Goal: Task Accomplishment & Management: Manage account settings

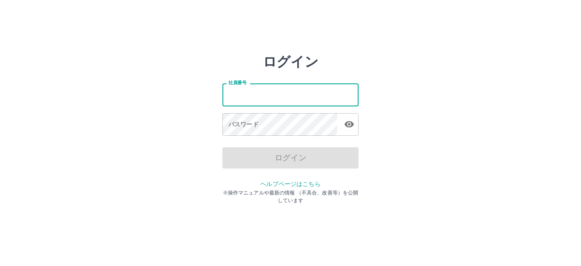
click at [231, 99] on input "社員番号" at bounding box center [290, 94] width 136 height 23
type input "*******"
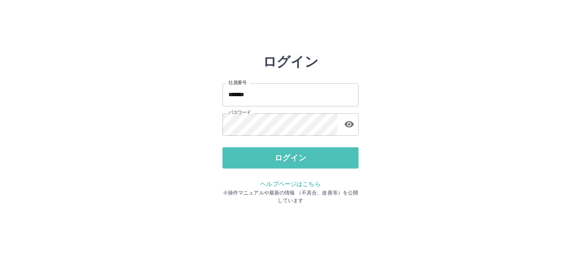
click at [282, 154] on button "ログイン" at bounding box center [290, 157] width 136 height 21
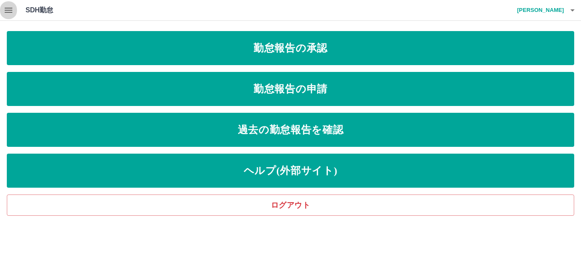
click at [5, 11] on icon "button" at bounding box center [9, 10] width 8 height 5
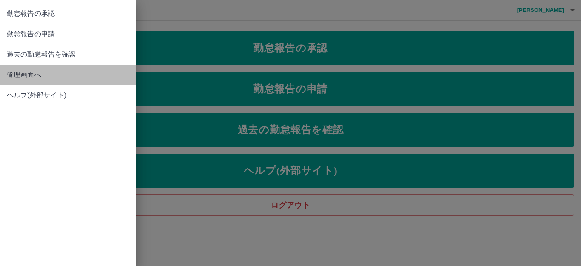
click at [23, 74] on span "管理画面へ" at bounding box center [68, 75] width 123 height 10
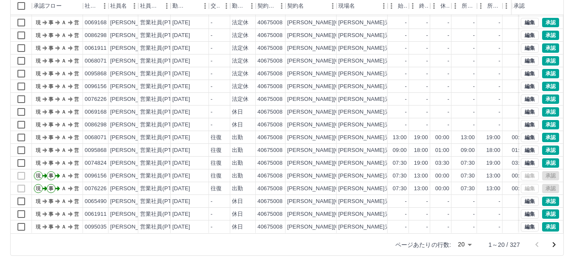
scroll to position [44, 0]
click at [554, 242] on icon "次のページへ" at bounding box center [554, 244] width 10 height 10
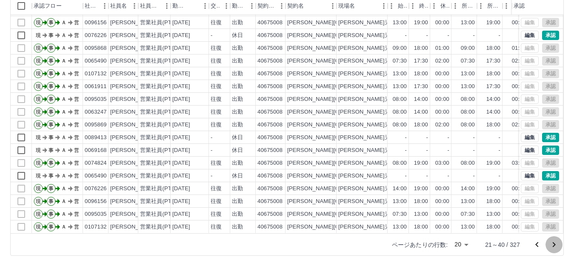
click at [550, 245] on icon "次のページへ" at bounding box center [554, 244] width 10 height 10
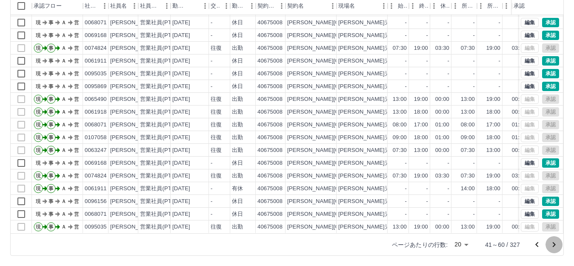
click at [555, 241] on icon "次のページへ" at bounding box center [554, 244] width 10 height 10
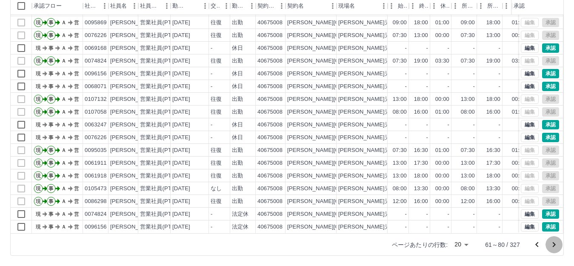
click at [554, 243] on icon "次のページへ" at bounding box center [554, 244] width 10 height 10
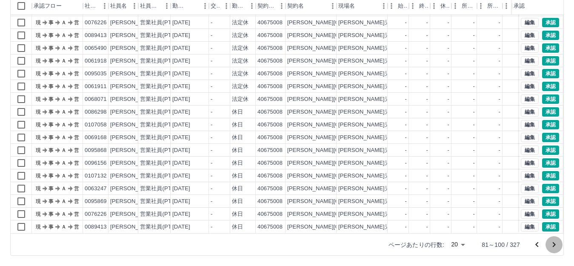
click at [556, 245] on icon "次のページへ" at bounding box center [554, 244] width 10 height 10
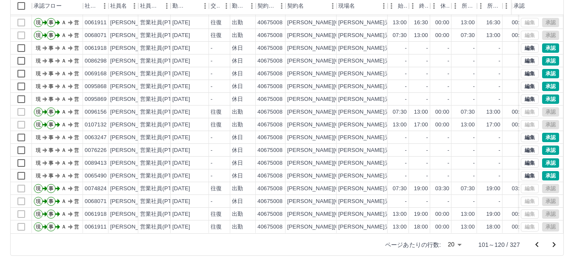
scroll to position [2, 0]
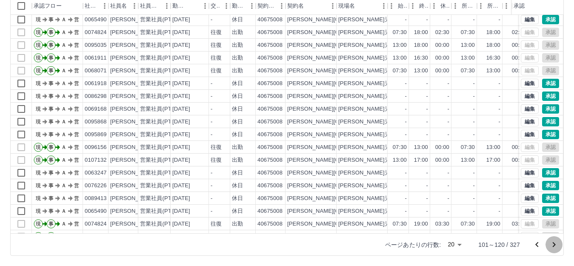
click at [554, 242] on icon "次のページへ" at bounding box center [554, 244] width 10 height 10
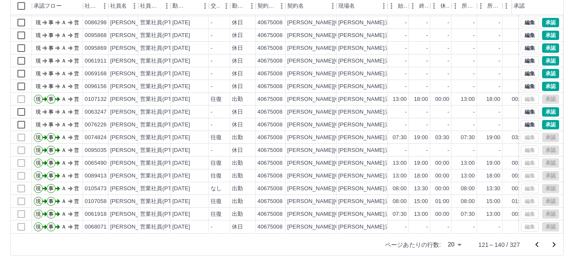
scroll to position [44, 0]
click at [552, 243] on icon "次のページへ" at bounding box center [554, 244] width 10 height 10
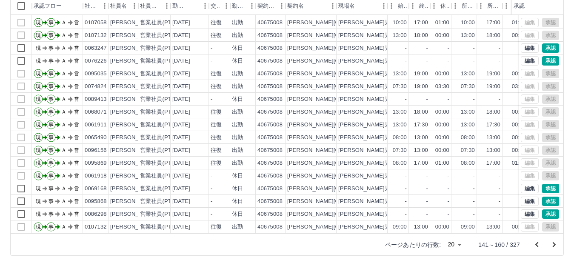
click at [553, 244] on icon "次のページへ" at bounding box center [554, 244] width 10 height 10
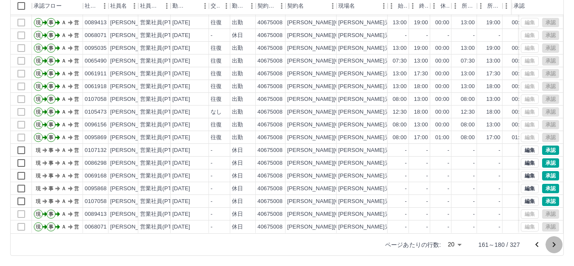
click at [554, 243] on icon "次のページへ" at bounding box center [554, 244] width 3 height 5
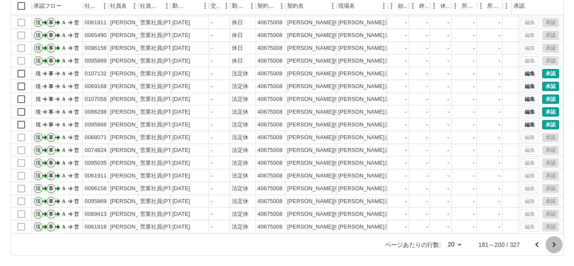
click at [554, 242] on icon "次のページへ" at bounding box center [554, 244] width 10 height 10
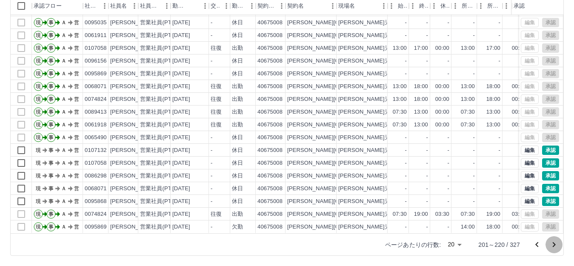
click at [557, 244] on icon "次のページへ" at bounding box center [554, 244] width 10 height 10
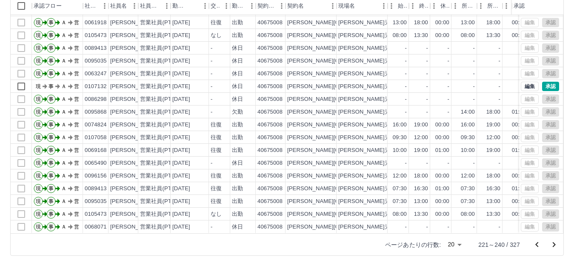
click at [556, 243] on icon "次のページへ" at bounding box center [554, 244] width 10 height 10
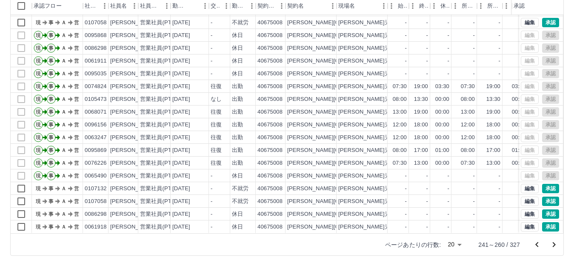
click at [555, 242] on icon "次のページへ" at bounding box center [554, 244] width 10 height 10
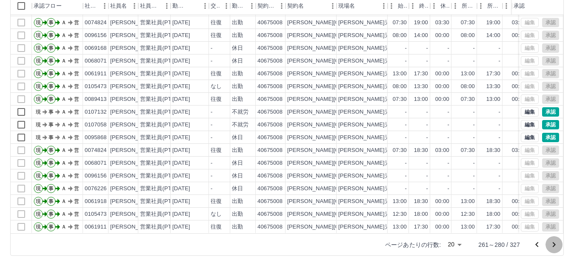
click at [555, 245] on icon "次のページへ" at bounding box center [554, 244] width 3 height 5
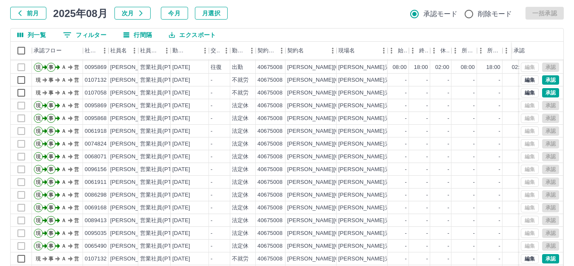
scroll to position [94, 0]
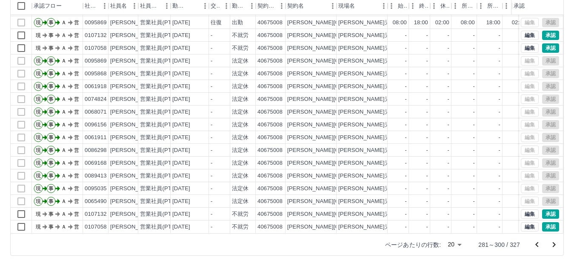
click at [537, 245] on icon "前のページへ" at bounding box center [536, 244] width 3 height 5
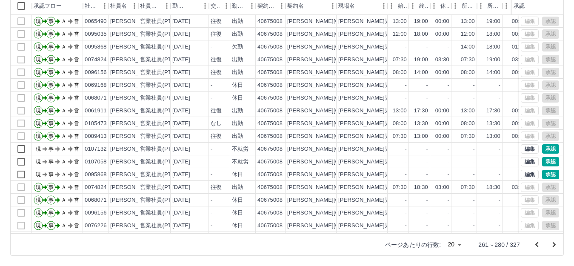
scroll to position [44, 0]
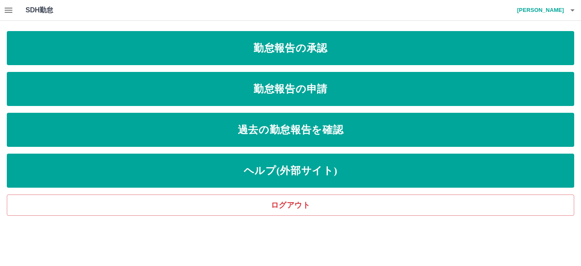
click at [547, 11] on h4 "河野　恵利香" at bounding box center [538, 10] width 51 height 20
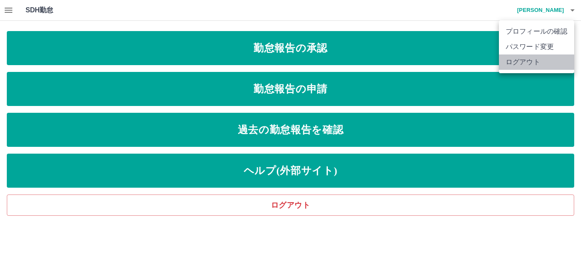
click at [538, 63] on li "ログアウト" at bounding box center [536, 61] width 75 height 15
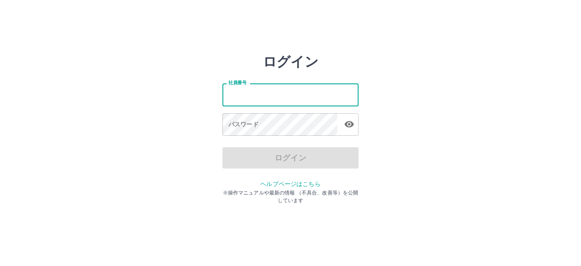
click at [228, 92] on input "社員番号" at bounding box center [290, 94] width 136 height 23
type input "*"
type input "*******"
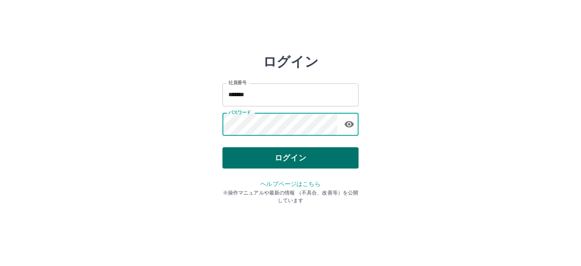
click at [273, 155] on button "ログイン" at bounding box center [290, 157] width 136 height 21
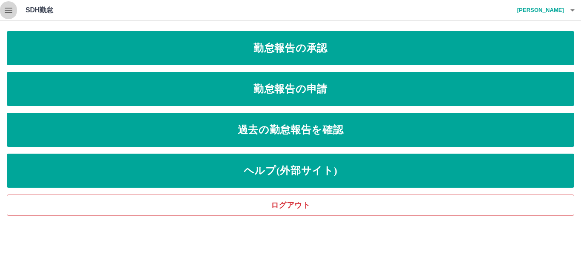
click at [8, 9] on icon "button" at bounding box center [8, 10] width 10 height 10
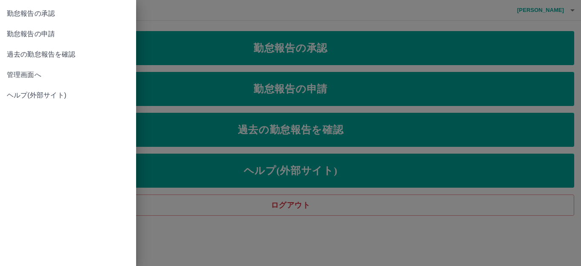
click at [20, 75] on span "管理画面へ" at bounding box center [68, 75] width 123 height 10
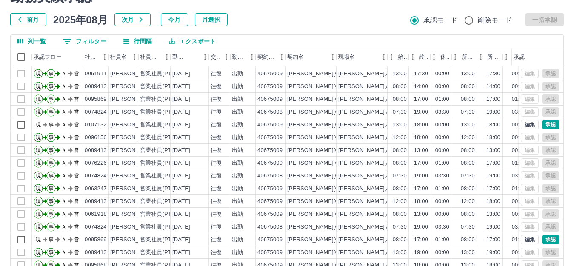
scroll to position [94, 0]
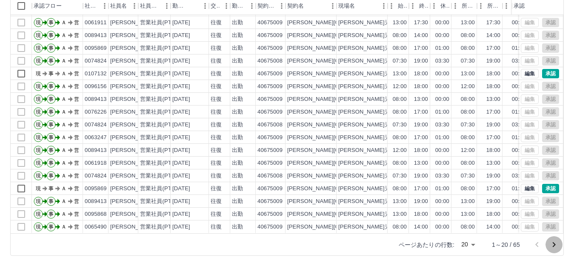
click at [554, 242] on icon "次のページへ" at bounding box center [554, 244] width 10 height 10
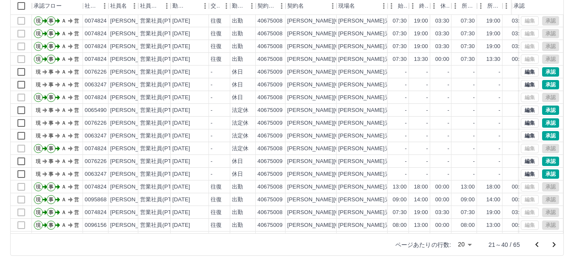
scroll to position [44, 0]
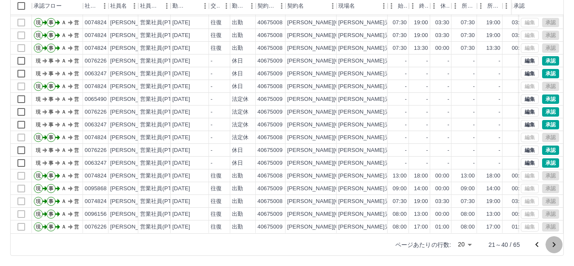
click at [553, 245] on icon "次のページへ" at bounding box center [554, 244] width 10 height 10
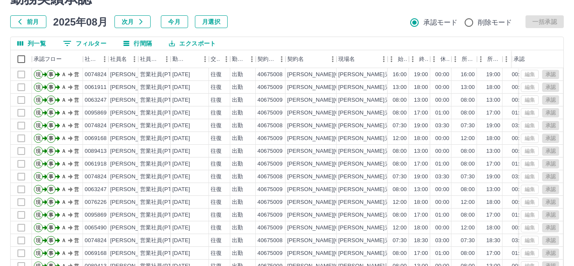
scroll to position [0, 0]
